Goal: Find specific page/section: Find specific page/section

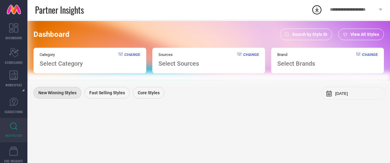
click at [305, 36] on span "Search by Style ID" at bounding box center [309, 34] width 35 height 5
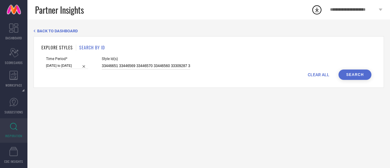
click at [146, 67] on input "33446651 33446569 33446570 33446560 33309287 33487368 33446664 33484314 3348420…" at bounding box center [146, 65] width 88 height 7
paste input "6881296 36955458 36881394 36841213 36841077 36905672 36836291 36905671 36858977…"
type input "36881296 36955458 36881394 36841213 36841077 36905672 36836291 36905671 3685897…"
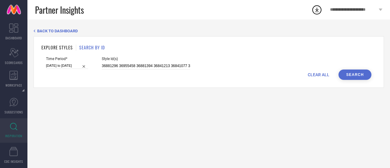
click at [347, 77] on button "Search" at bounding box center [355, 74] width 33 height 10
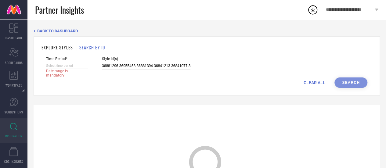
select select "9"
select select "2025"
select select "10"
select select "2025"
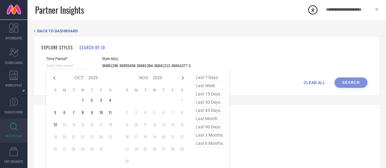
click at [67, 65] on input at bounding box center [67, 65] width 42 height 6
click at [53, 77] on icon at bounding box center [54, 77] width 7 height 7
select select "8"
select select "2025"
select select "9"
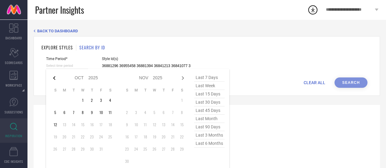
select select "2025"
click at [211, 103] on span "last 30 days" at bounding box center [209, 102] width 30 height 8
type input "[DATE] to [DATE]"
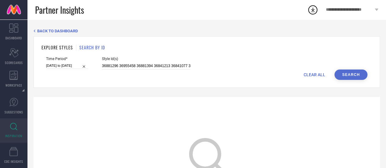
click at [351, 73] on button "Search" at bounding box center [350, 74] width 33 height 10
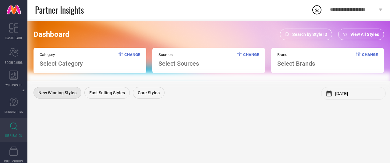
click at [297, 36] on span "Search by Style ID" at bounding box center [309, 34] width 35 height 5
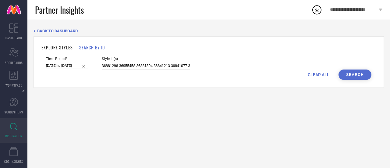
click at [361, 79] on button "Search" at bounding box center [355, 74] width 33 height 10
